Goal: Transaction & Acquisition: Purchase product/service

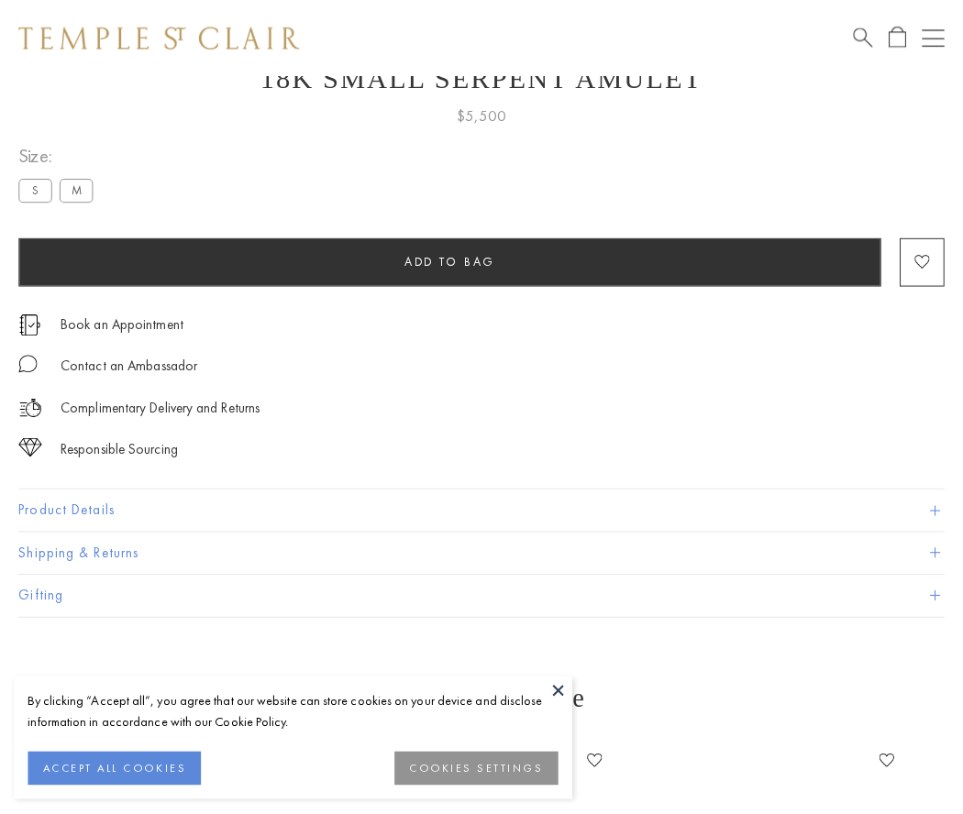
scroll to position [73, 0]
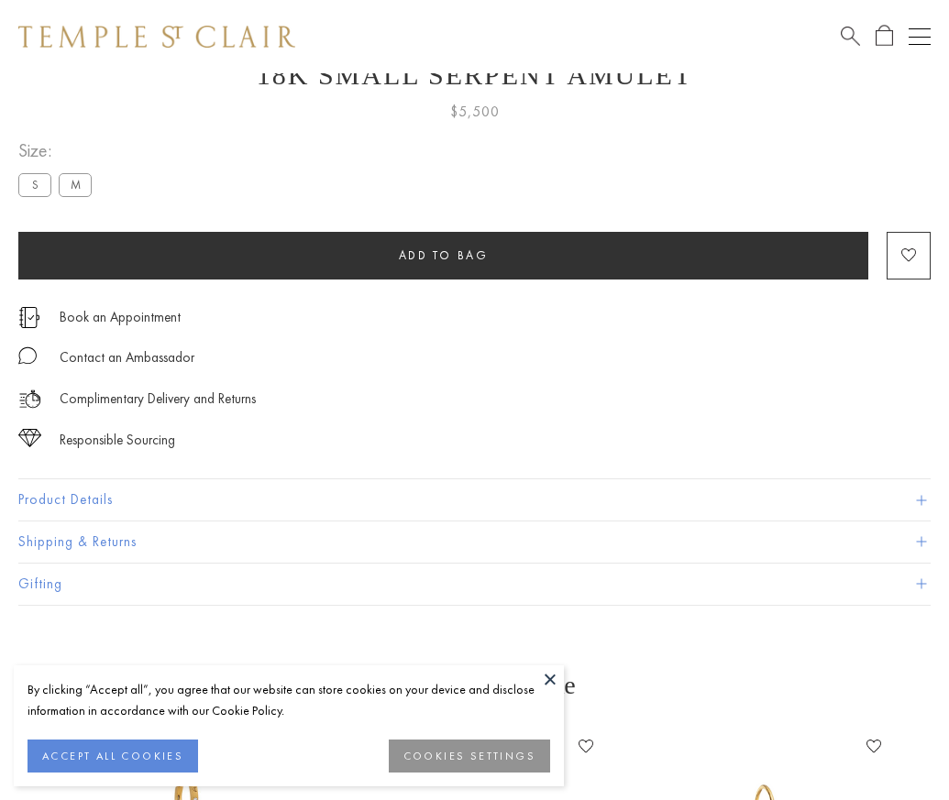
click at [443, 255] on span "Add to bag" at bounding box center [444, 256] width 90 height 16
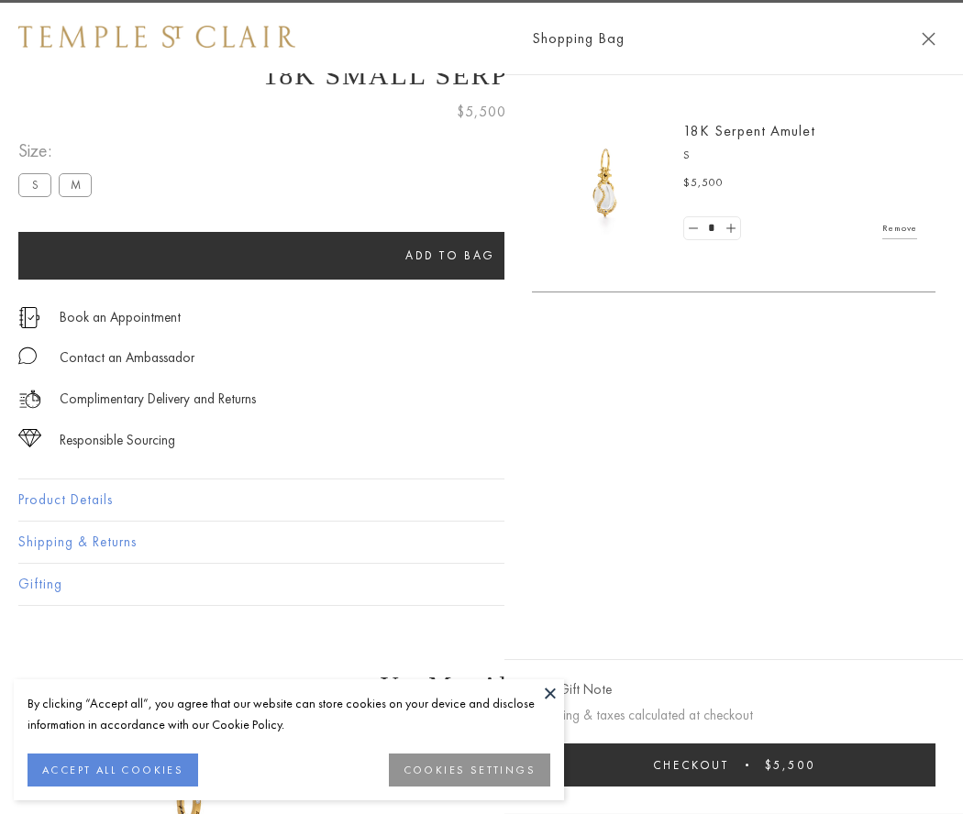
click at [729, 765] on span "Checkout" at bounding box center [691, 765] width 76 height 16
